Goal: Task Accomplishment & Management: Use online tool/utility

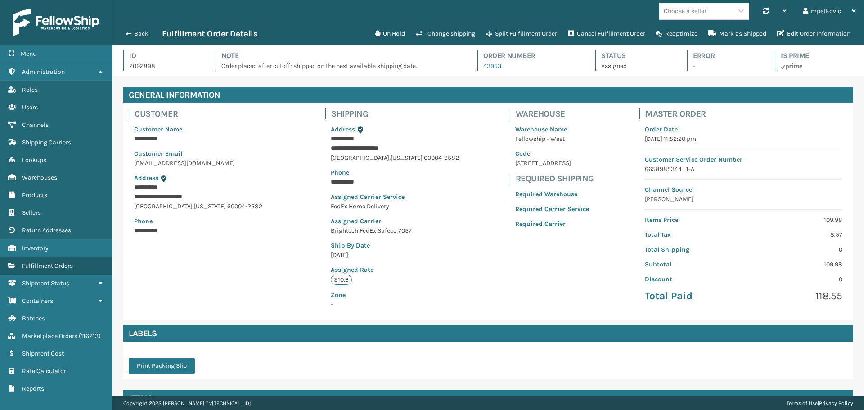
scroll to position [22, 752]
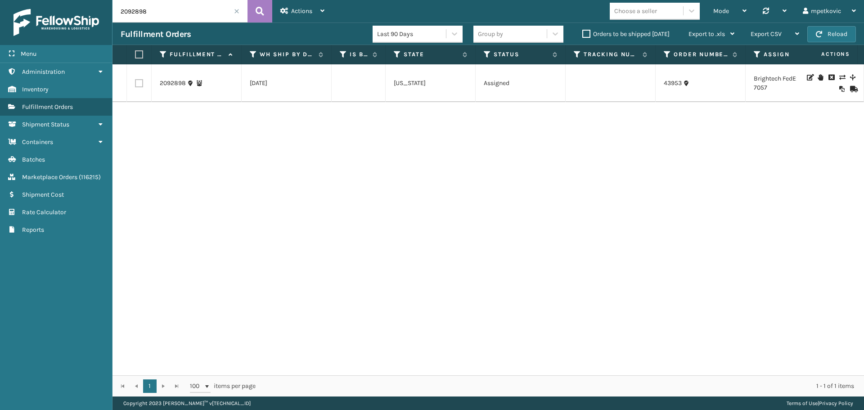
click at [147, 10] on input "2092898" at bounding box center [180, 11] width 135 height 23
click at [160, 10] on input "2092898" at bounding box center [180, 11] width 135 height 23
type input "cutoff"
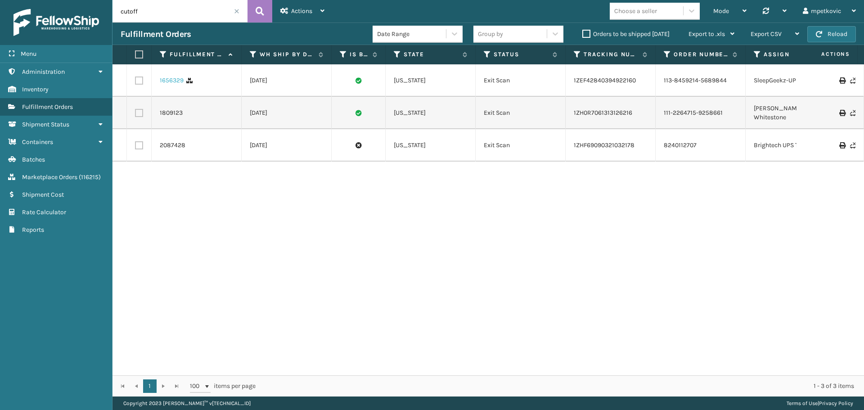
click at [166, 79] on link "1656329" at bounding box center [172, 80] width 24 height 9
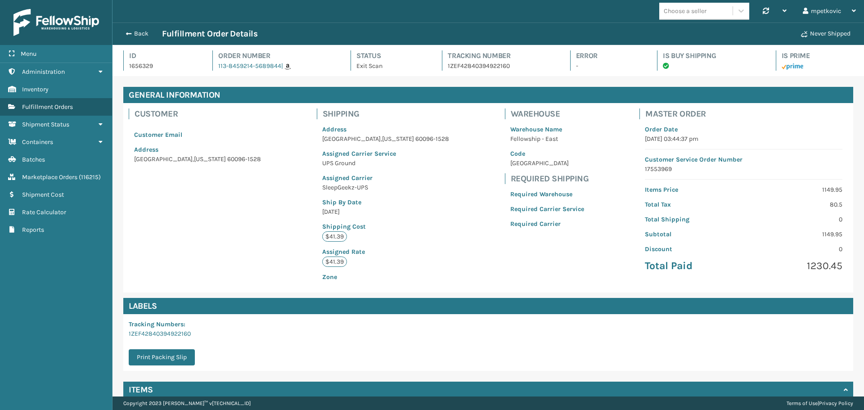
scroll to position [22, 752]
click at [139, 35] on button "Back" at bounding box center [141, 34] width 41 height 8
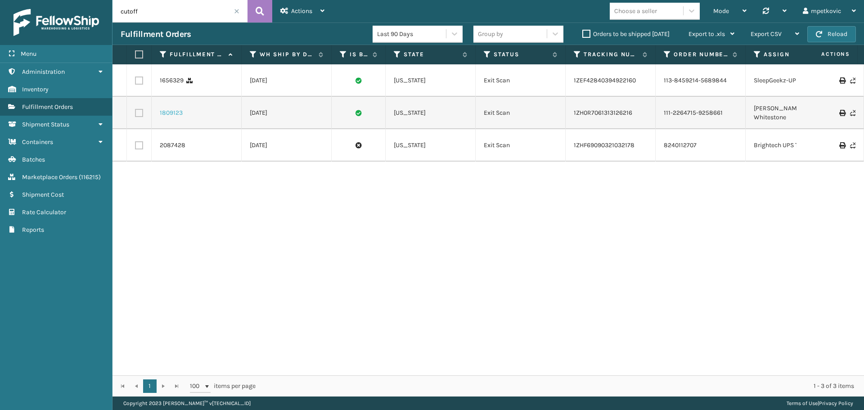
click at [168, 111] on link "1809123" at bounding box center [171, 112] width 23 height 9
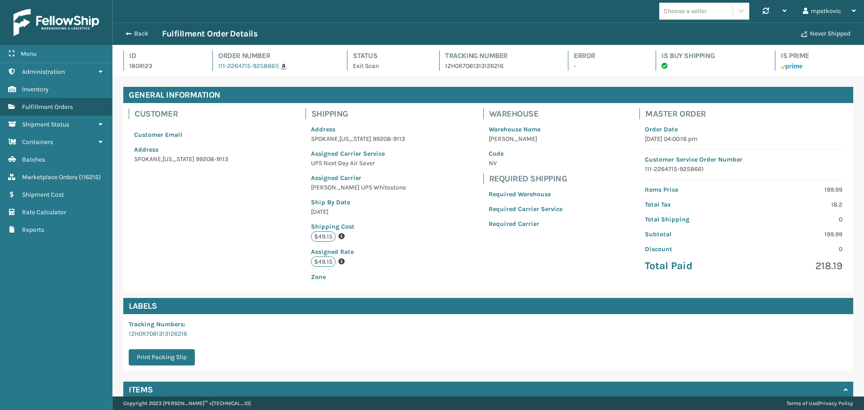
click at [287, 140] on div "Customer Customer Email Address [GEOGRAPHIC_DATA][US_STATE]-9113 Shipping Addre…" at bounding box center [488, 197] width 730 height 189
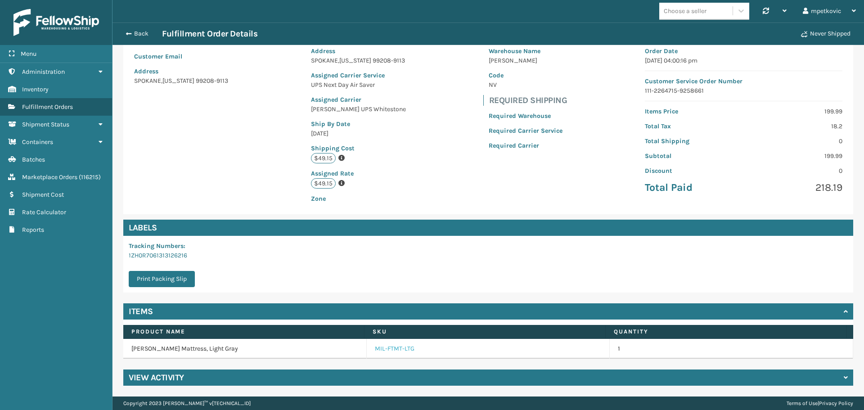
click at [389, 348] on link "MIL-FTMT-LTG" at bounding box center [395, 348] width 40 height 9
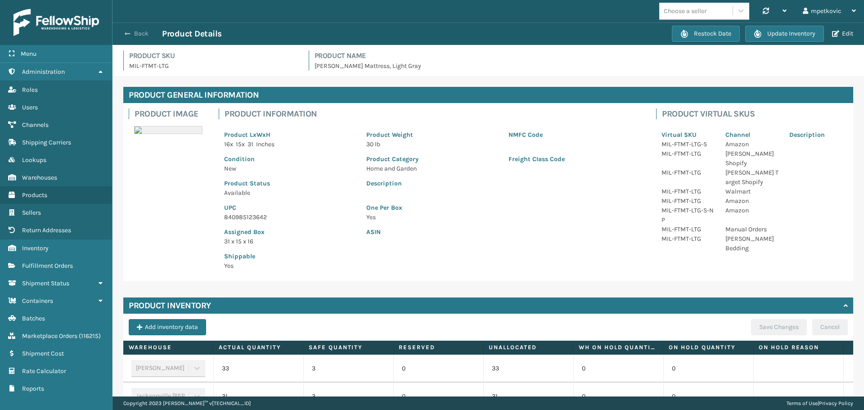
click at [140, 30] on button "Back" at bounding box center [141, 34] width 41 height 8
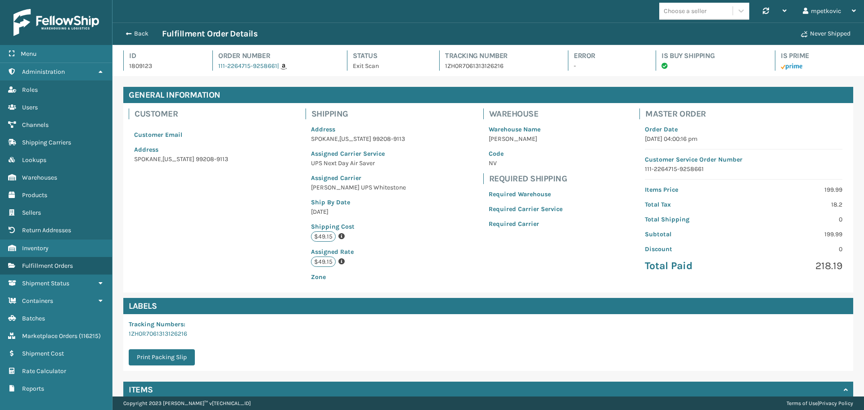
click at [433, 143] on div "Customer Customer Email Address [GEOGRAPHIC_DATA][US_STATE]-9113 Shipping Addre…" at bounding box center [488, 197] width 730 height 189
click at [136, 38] on div "Back Fulfillment Order Details" at bounding box center [458, 33] width 675 height 11
click at [135, 33] on button "Back" at bounding box center [141, 34] width 41 height 8
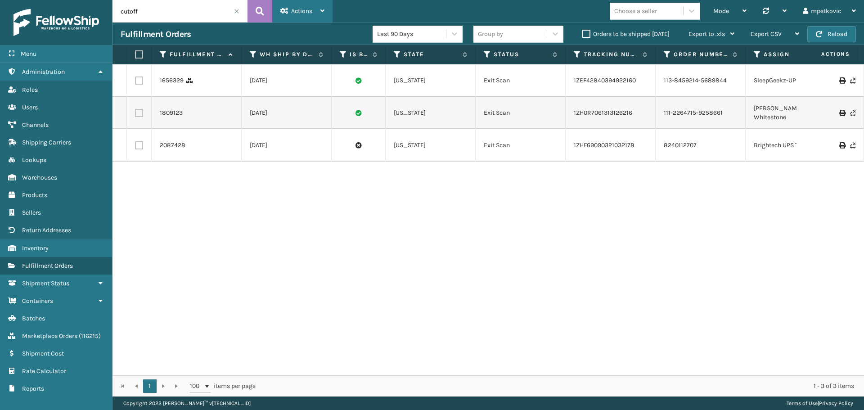
click at [301, 18] on div "Actions" at bounding box center [302, 11] width 44 height 23
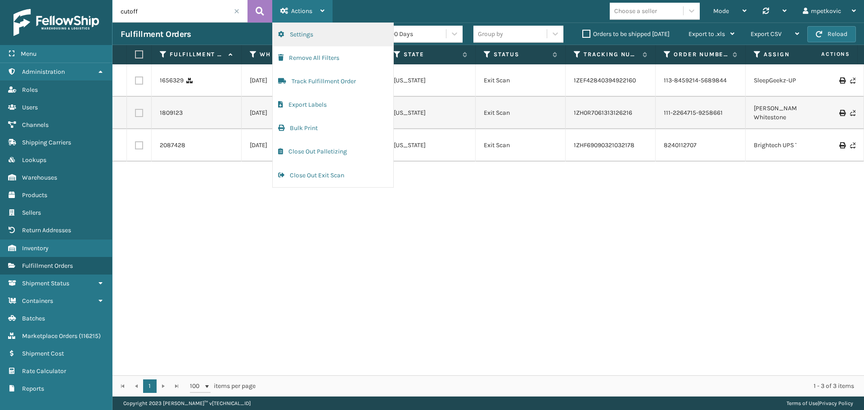
click at [326, 32] on button "Settings" at bounding box center [333, 34] width 121 height 23
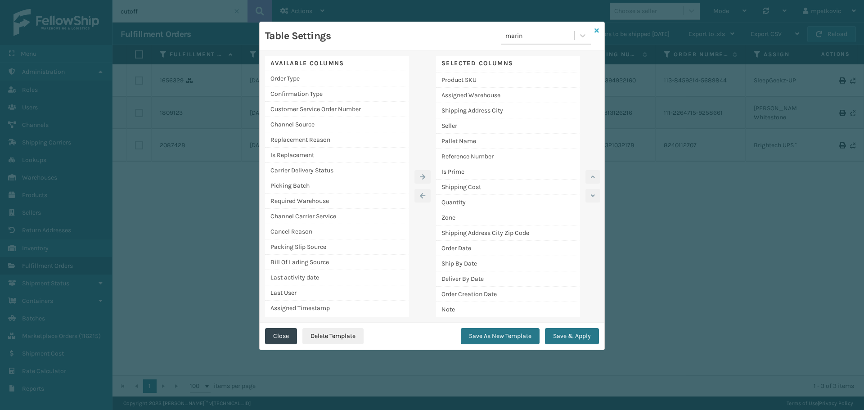
click at [597, 31] on icon at bounding box center [597, 30] width 5 height 6
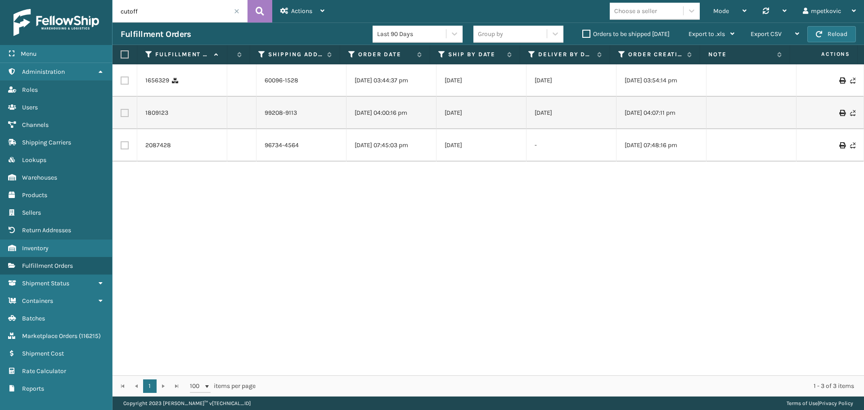
drag, startPoint x: 779, startPoint y: 264, endPoint x: 753, endPoint y: 161, distance: 106.3
click at [775, 261] on div "1656329 [DATE] [US_STATE] Exit Scan 1ZEF42840394922160 113-8459214-5689844 Slee…" at bounding box center [489, 219] width 752 height 311
drag, startPoint x: 727, startPoint y: 88, endPoint x: 725, endPoint y: 72, distance: 15.5
click at [726, 87] on td at bounding box center [752, 80] width 90 height 32
click at [525, 245] on div "1656329 [DATE] [US_STATE] Exit Scan 1ZEF42840394922160 113-8459214-5689844 Slee…" at bounding box center [489, 219] width 752 height 311
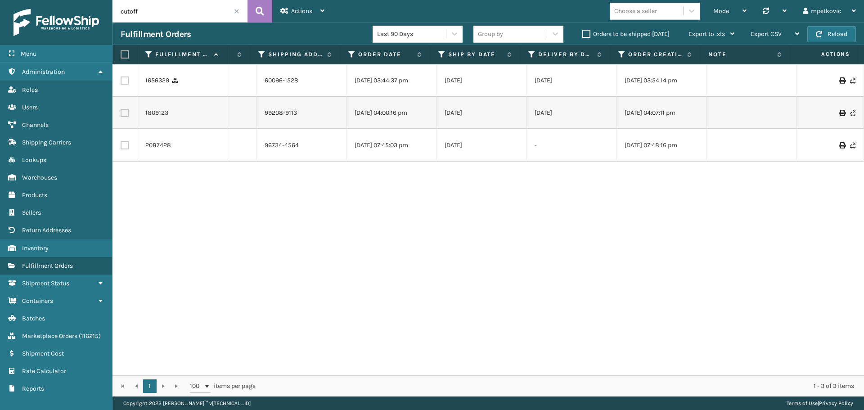
click at [502, 204] on div "1656329 [DATE] [US_STATE] Exit Scan 1ZEF42840394922160 113-8459214-5689844 Slee…" at bounding box center [489, 219] width 752 height 311
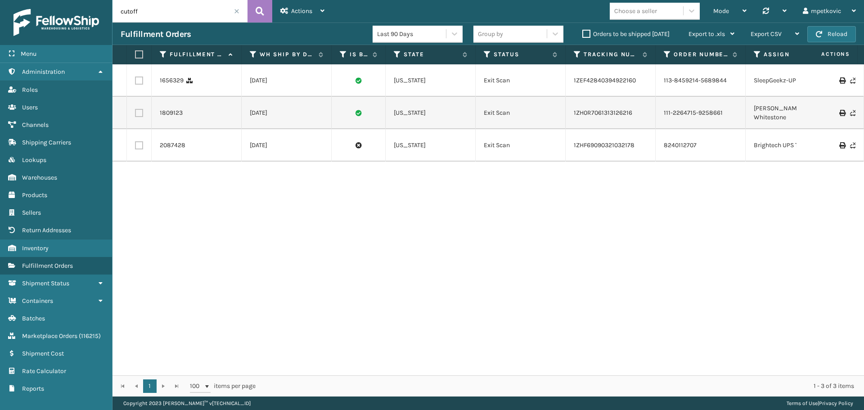
click at [237, 10] on span at bounding box center [236, 11] width 5 height 5
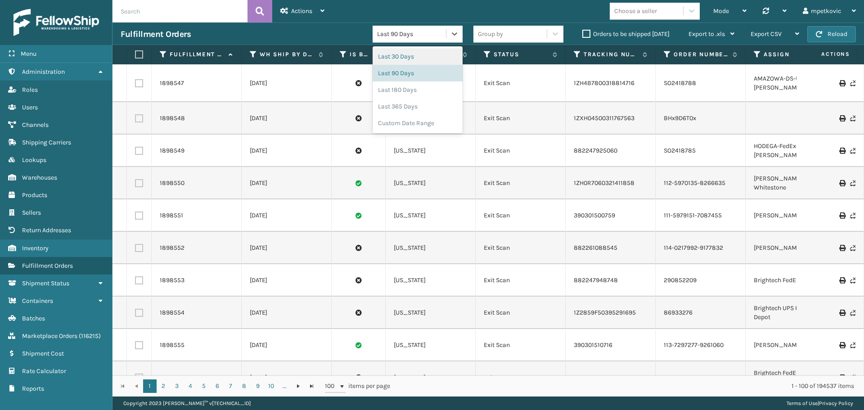
click at [436, 32] on div "Last 90 Days" at bounding box center [412, 33] width 70 height 9
click at [407, 56] on div "Last 30 Days" at bounding box center [418, 56] width 90 height 17
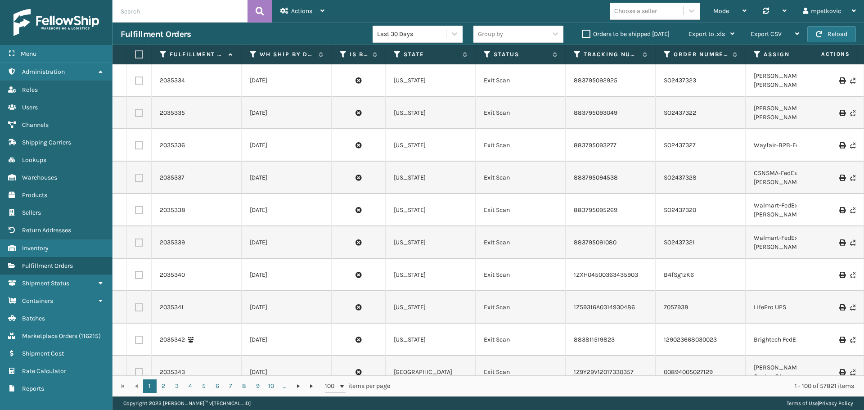
click at [185, 14] on input "text" at bounding box center [180, 11] width 135 height 23
type input "order placed"
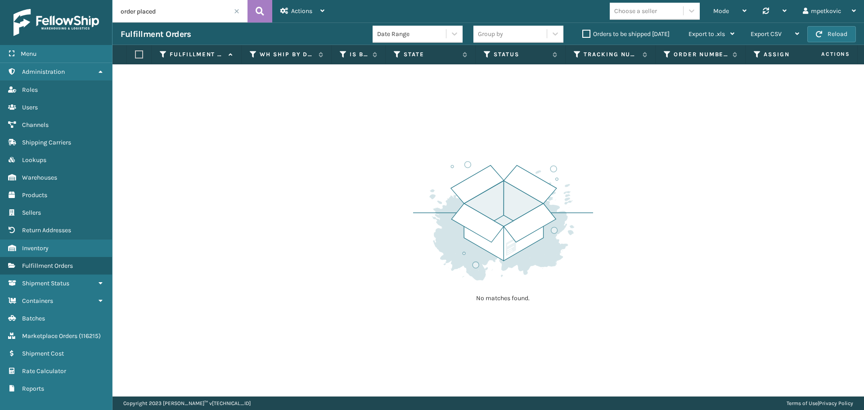
click at [236, 10] on span at bounding box center [236, 11] width 5 height 5
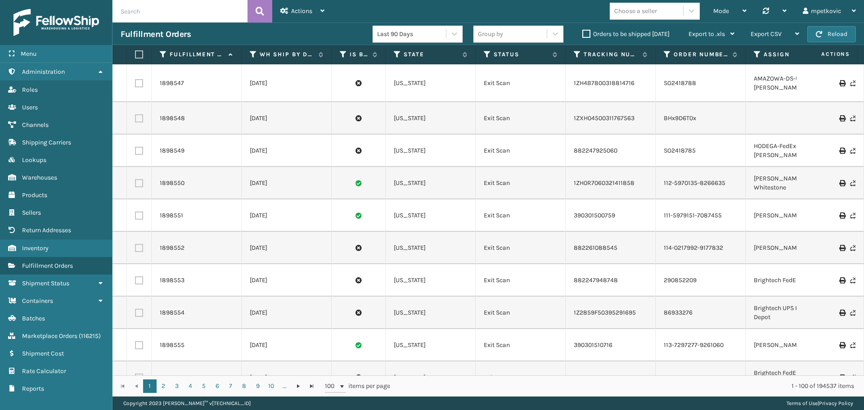
click at [219, 153] on td "1898549" at bounding box center [197, 151] width 90 height 32
click at [204, 83] on div "1898547" at bounding box center [196, 83] width 73 height 9
click at [202, 80] on div "1898547" at bounding box center [196, 83] width 73 height 9
click at [199, 26] on div "Fulfillment Orders Last 90 Days Group by Orders to be shipped [DATE] Export to …" at bounding box center [489, 34] width 752 height 23
